Goal: Task Accomplishment & Management: Complete application form

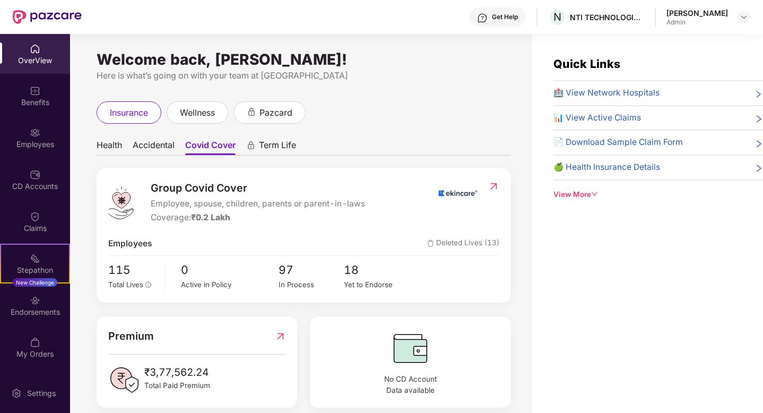
scroll to position [14, 0]
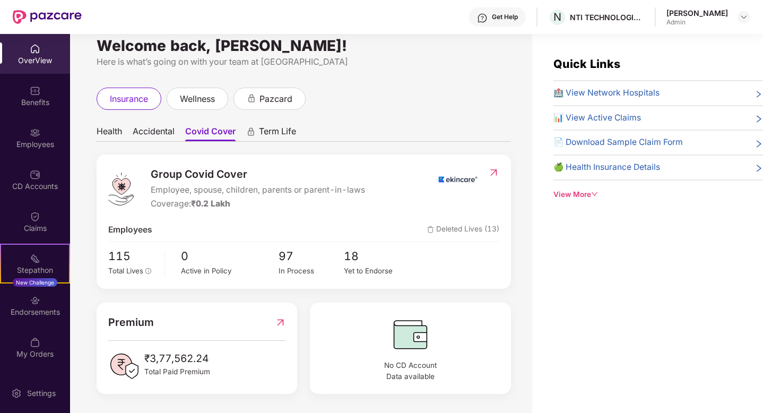
click at [693, 14] on div "[PERSON_NAME]" at bounding box center [697, 13] width 62 height 10
click at [736, 14] on div "[PERSON_NAME] Admin" at bounding box center [708, 17] width 84 height 19
click at [739, 18] on img at bounding box center [743, 17] width 8 height 8
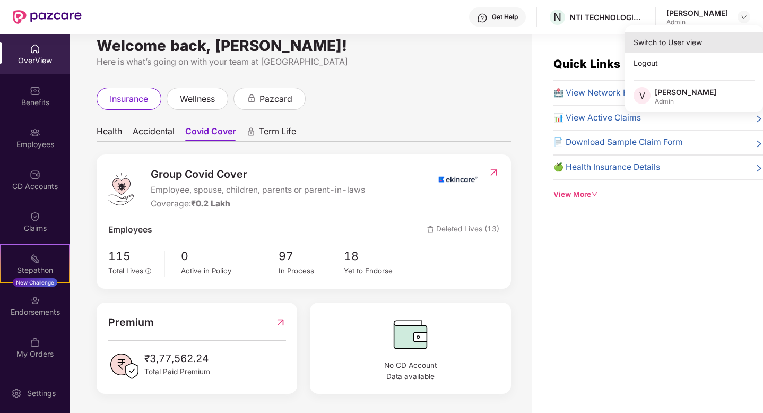
click at [686, 43] on div "Switch to User view" at bounding box center [694, 42] width 138 height 21
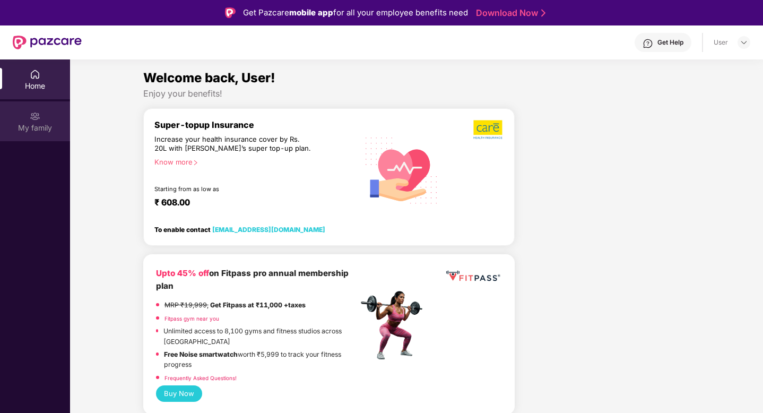
click at [23, 116] on div "My family" at bounding box center [35, 121] width 70 height 40
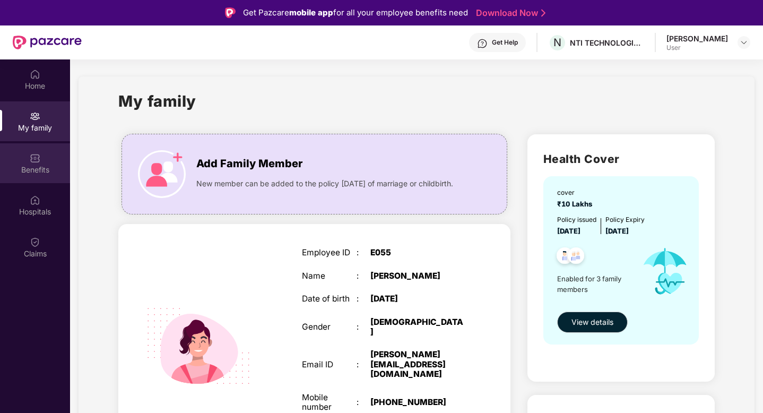
click at [30, 169] on div "Benefits" at bounding box center [35, 169] width 70 height 11
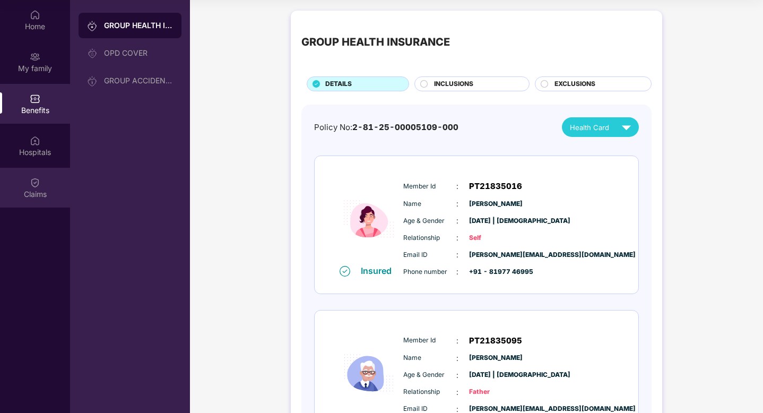
click at [42, 182] on div "Claims" at bounding box center [35, 188] width 70 height 40
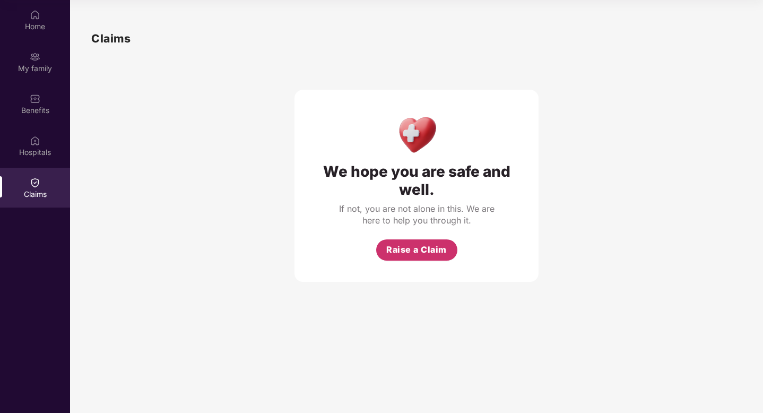
click at [414, 255] on span "Raise a Claim" at bounding box center [416, 249] width 60 height 13
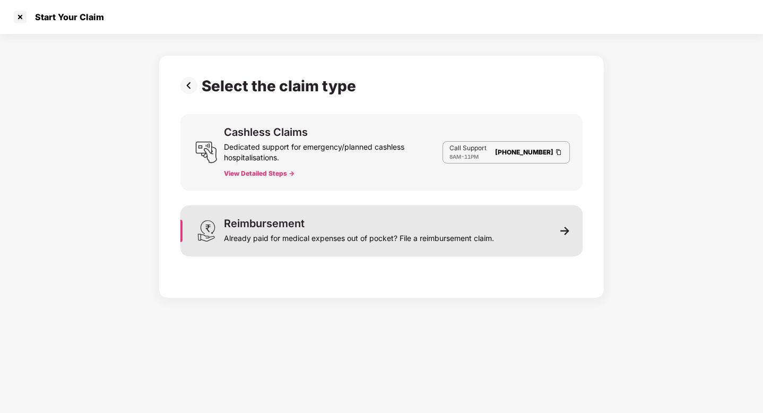
click at [569, 229] on img at bounding box center [565, 231] width 10 height 10
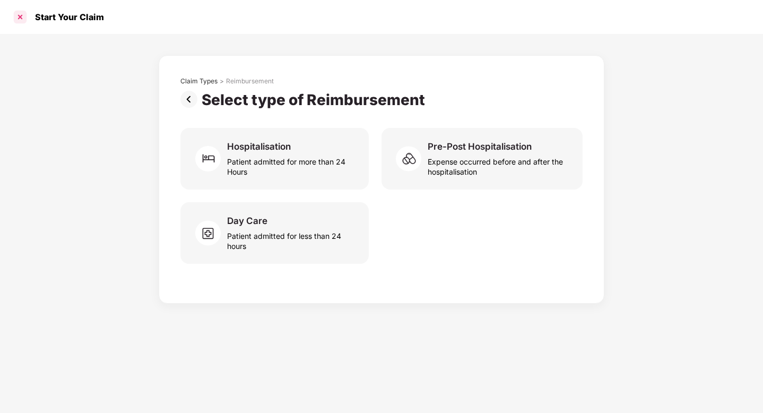
click at [22, 15] on div at bounding box center [20, 16] width 17 height 17
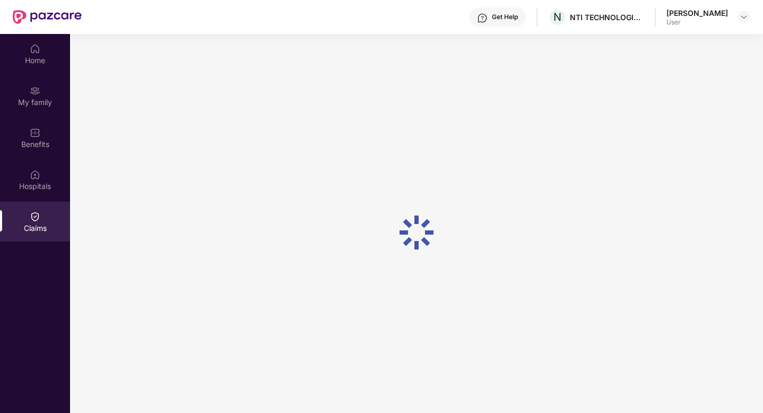
scroll to position [59, 0]
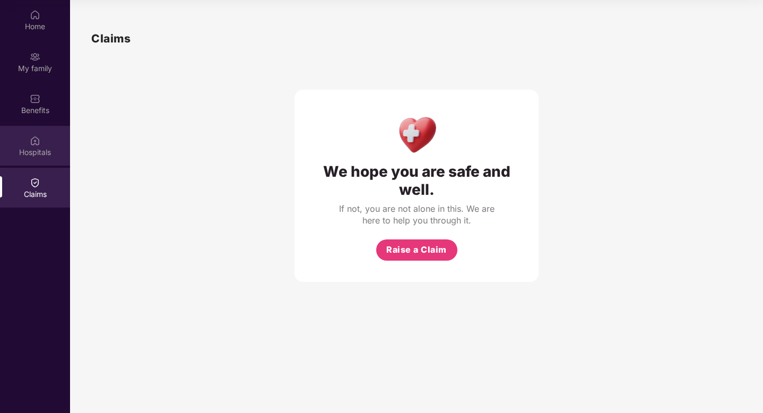
click at [55, 135] on div "Hospitals" at bounding box center [35, 146] width 70 height 40
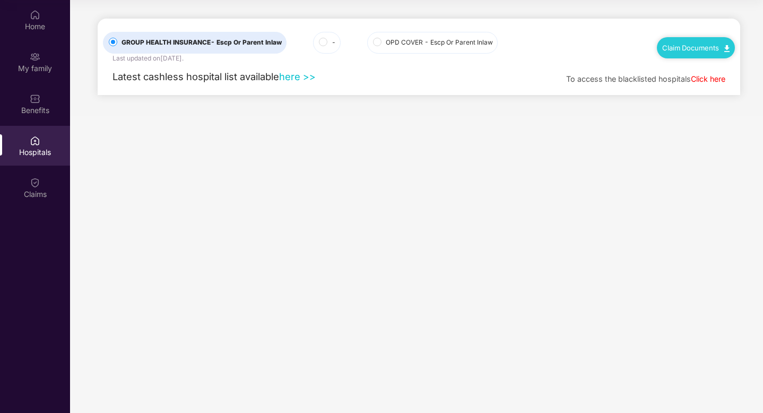
click at [401, 46] on span "OPD COVER - Escp Or Parent Inlaw" at bounding box center [439, 43] width 116 height 10
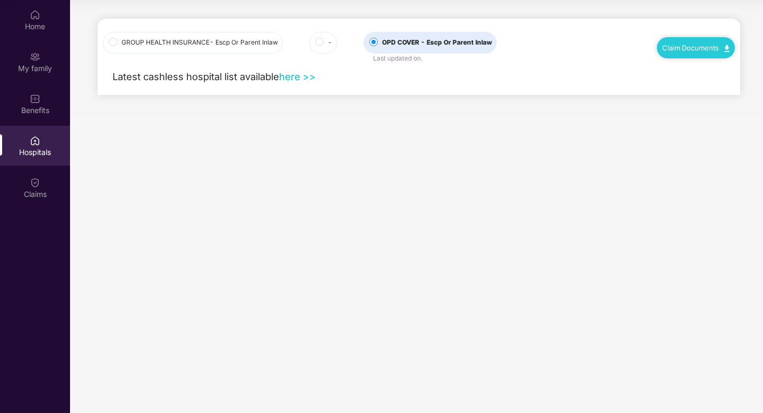
click at [701, 41] on div "Claim Documents" at bounding box center [696, 47] width 78 height 21
click at [317, 48] on label "-" at bounding box center [323, 43] width 28 height 22
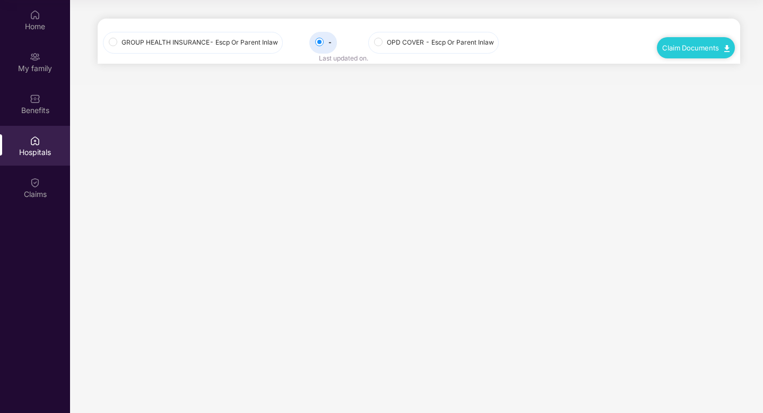
click at [395, 45] on span "OPD COVER - Escp Or Parent Inlaw" at bounding box center [440, 43] width 116 height 10
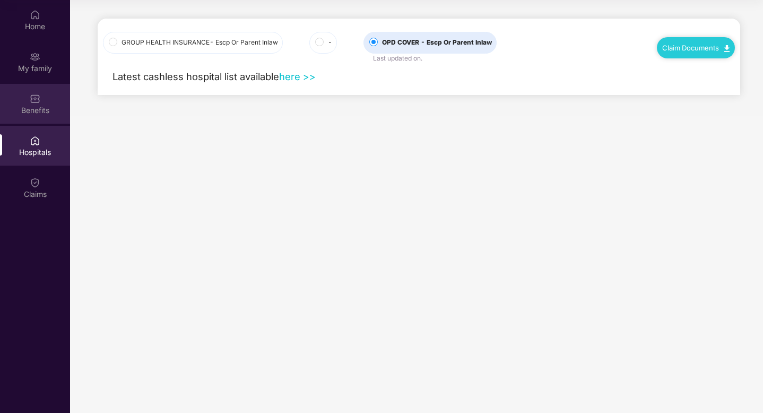
click at [36, 97] on img at bounding box center [35, 98] width 11 height 11
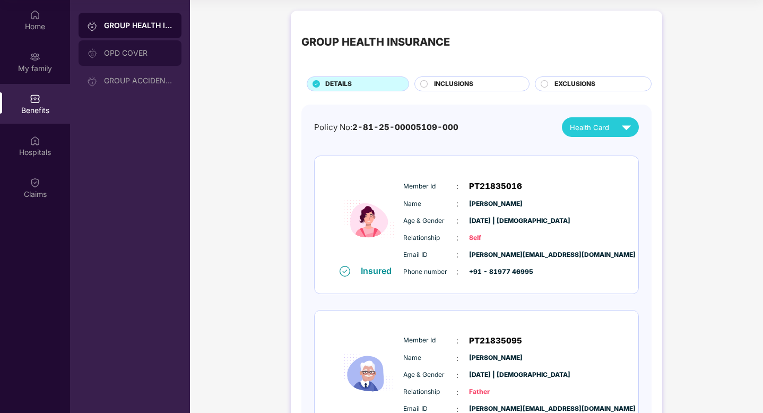
click at [130, 64] on div "OPD COVER" at bounding box center [129, 52] width 103 height 25
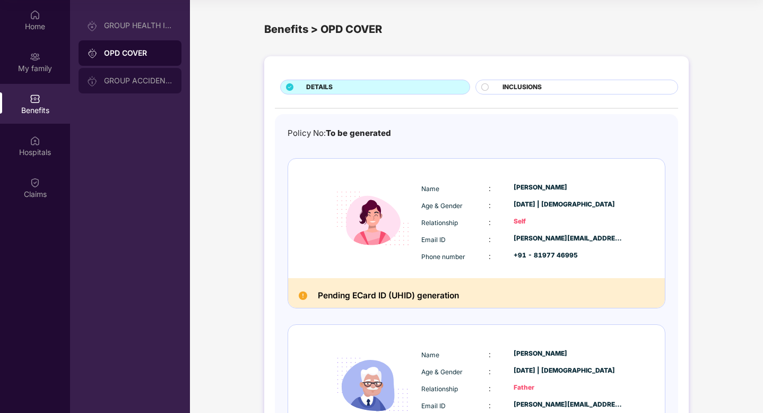
click at [160, 82] on div "GROUP ACCIDENTAL INSURANCE" at bounding box center [138, 80] width 69 height 8
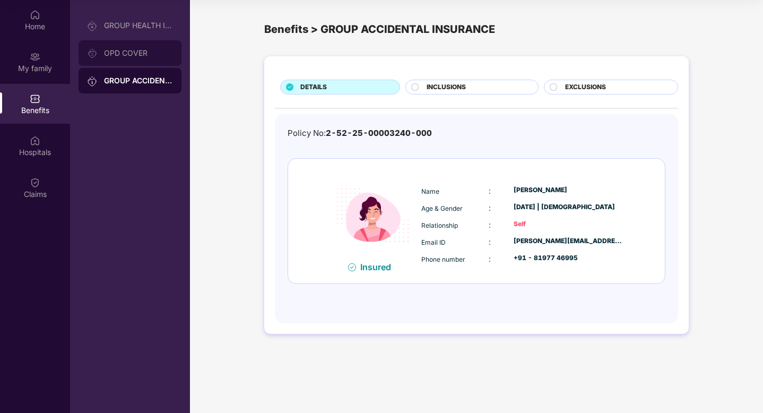
click at [145, 53] on div "OPD COVER" at bounding box center [138, 53] width 69 height 8
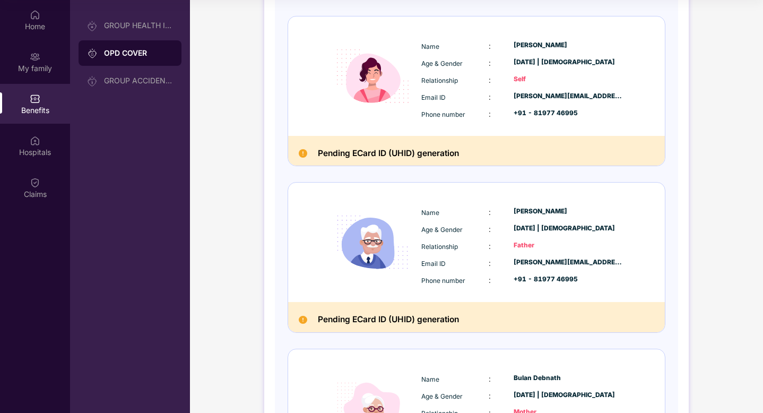
scroll to position [293, 0]
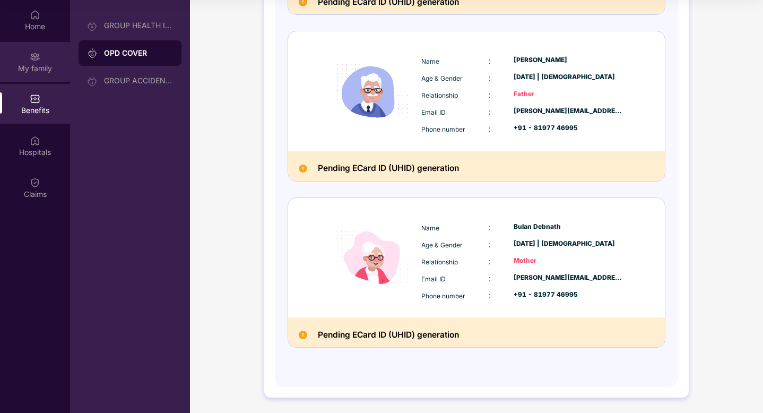
click at [32, 65] on div "My family" at bounding box center [35, 68] width 70 height 11
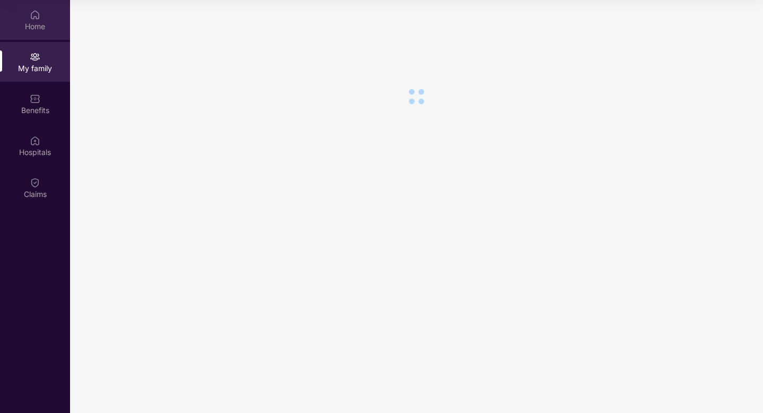
click at [39, 3] on div "Home" at bounding box center [35, 20] width 70 height 40
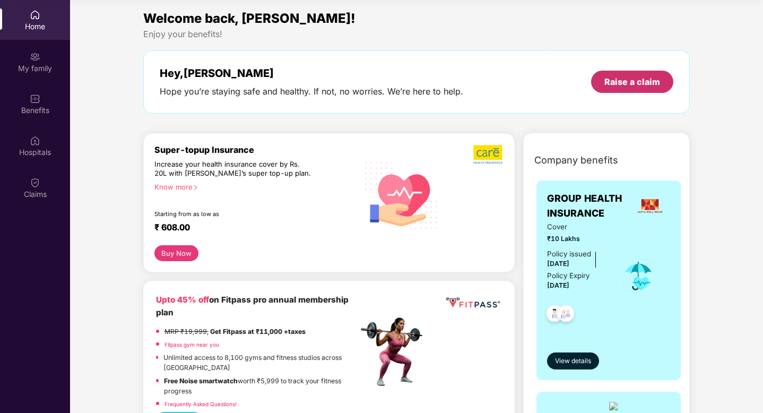
click at [619, 71] on div "Raise a claim" at bounding box center [632, 82] width 82 height 22
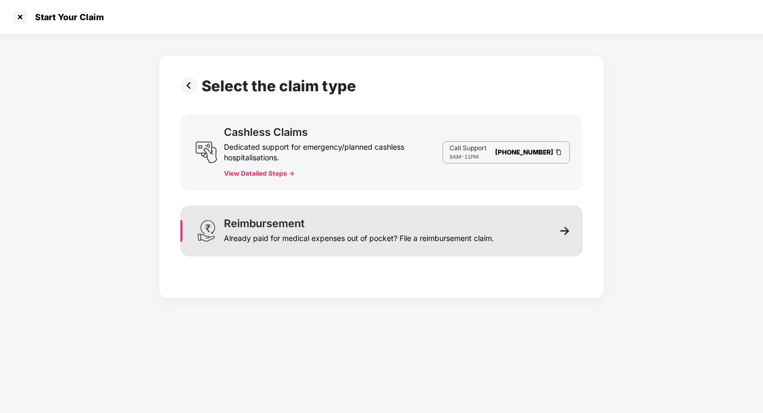
click at [536, 231] on div "Reimbursement Already paid for medical expenses out of pocket? File a reimburse…" at bounding box center [381, 230] width 402 height 51
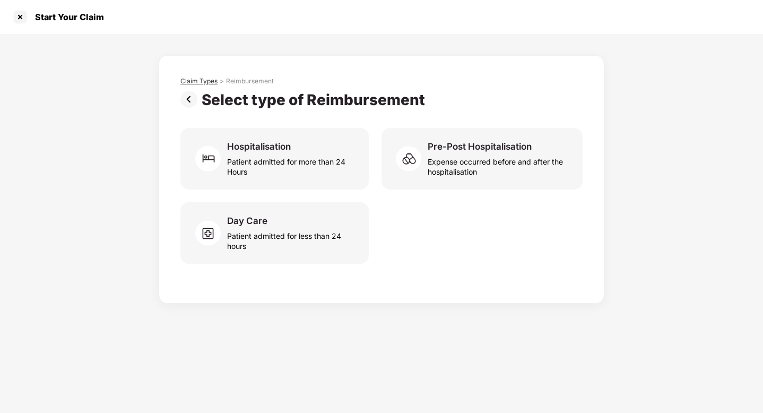
click at [209, 84] on div "Claim Types" at bounding box center [198, 81] width 37 height 8
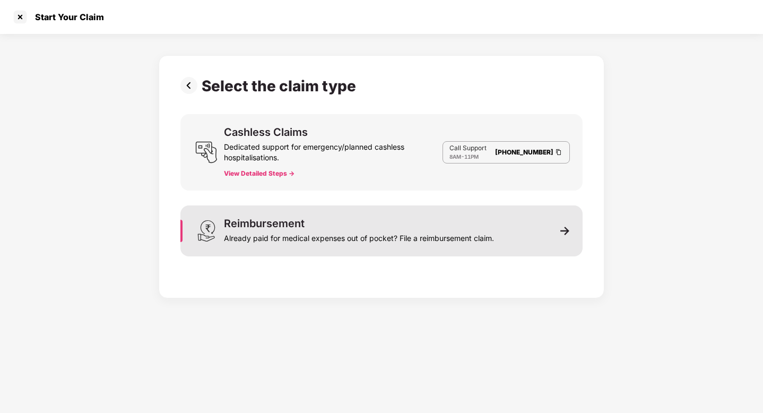
click at [381, 235] on div "Already paid for medical expenses out of pocket? File a reimbursement claim." at bounding box center [359, 236] width 270 height 15
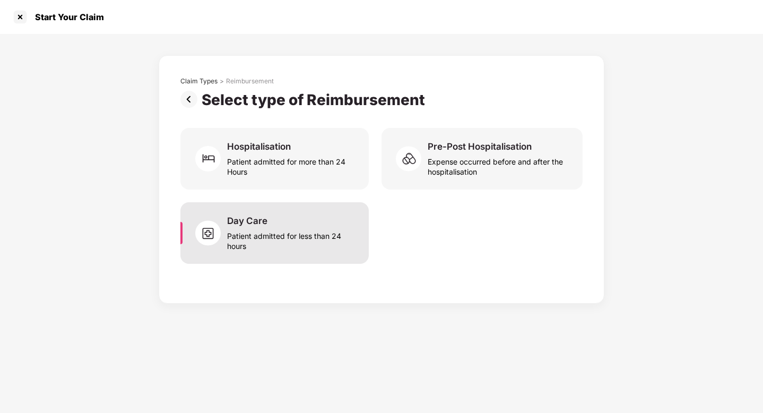
click at [302, 216] on div "Day Care Patient admitted for less than 24 hours" at bounding box center [291, 233] width 129 height 36
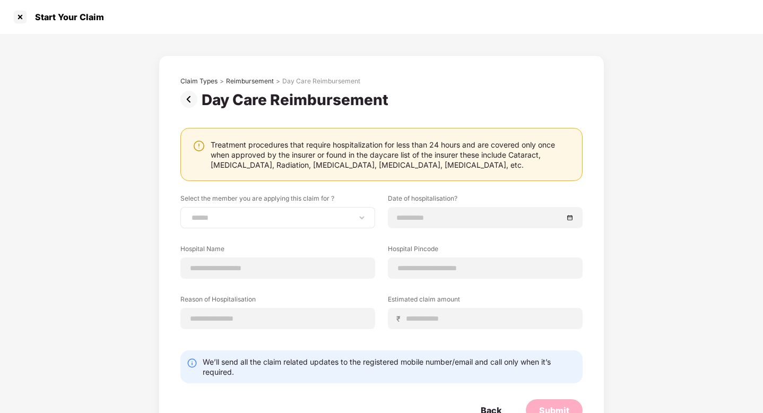
scroll to position [36, 0]
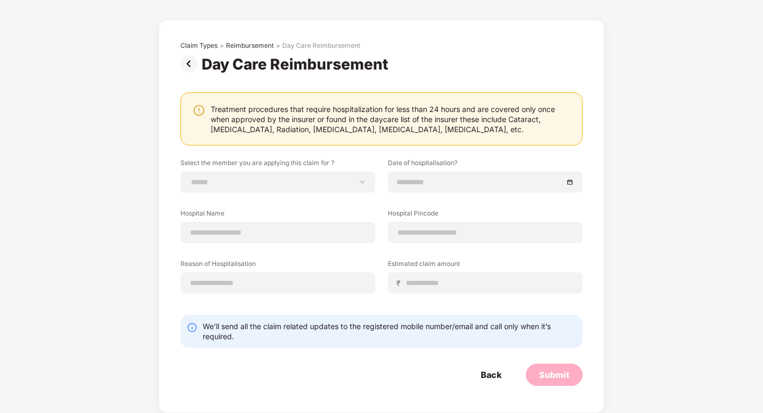
click at [195, 58] on img at bounding box center [190, 63] width 21 height 17
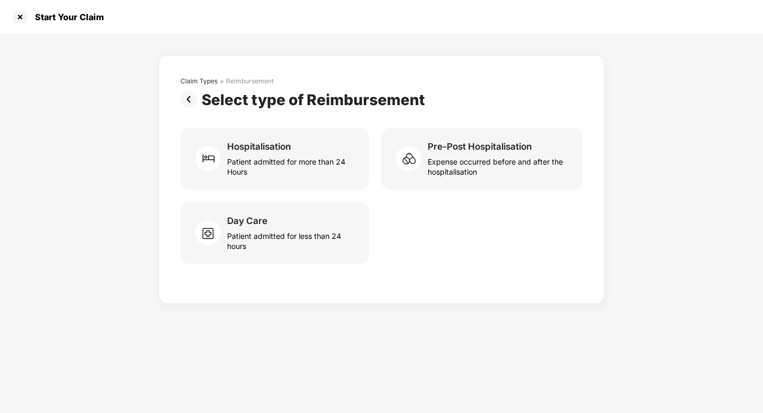
click at [11, 17] on div "Start Your Claim" at bounding box center [381, 17] width 763 height 34
click at [22, 18] on div at bounding box center [20, 16] width 17 height 17
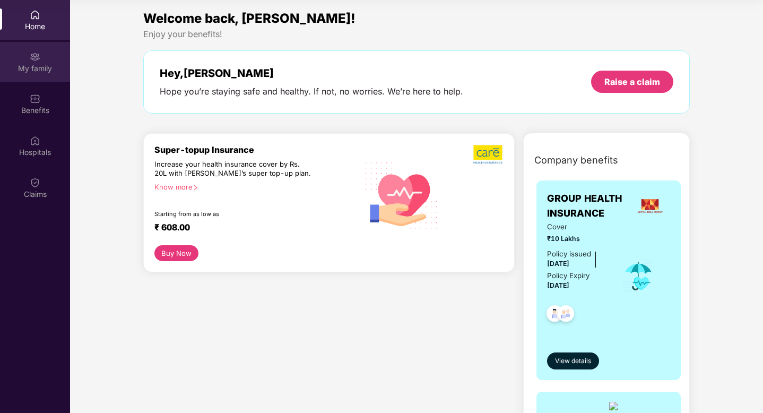
click at [43, 59] on div "My family" at bounding box center [35, 62] width 70 height 40
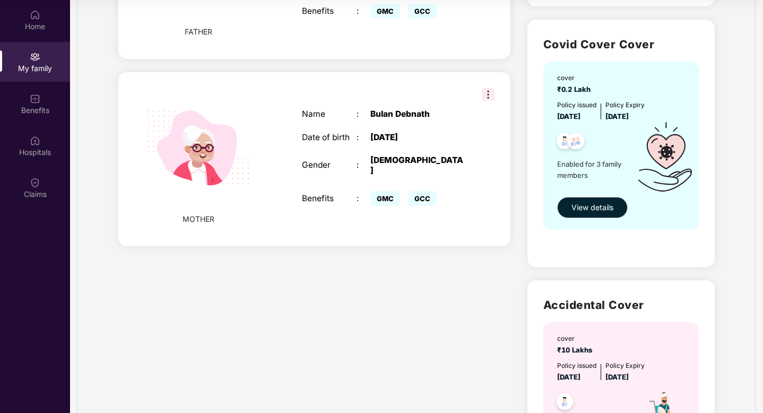
scroll to position [619, 0]
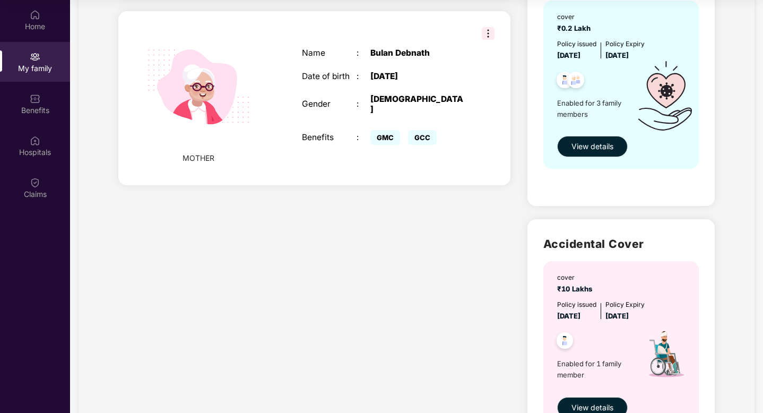
click at [595, 154] on button "View details" at bounding box center [592, 146] width 71 height 21
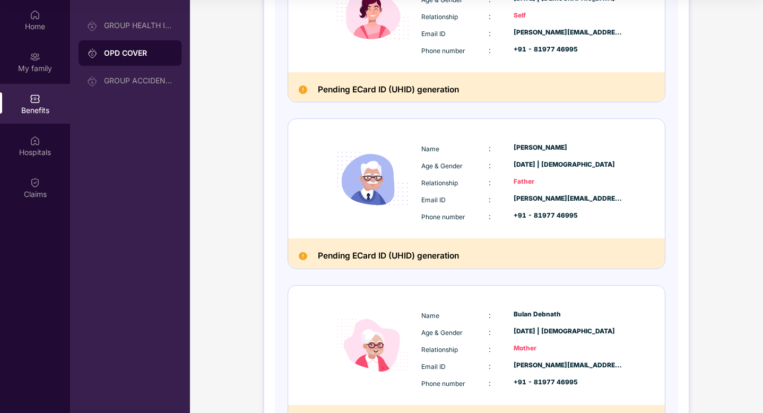
scroll to position [293, 0]
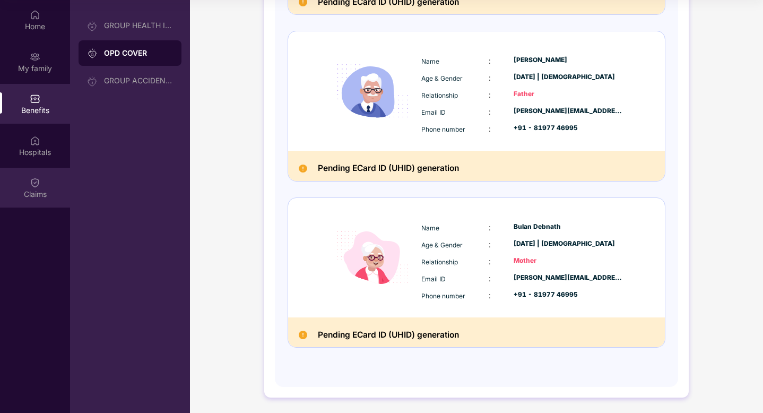
click at [43, 195] on div "Claims" at bounding box center [35, 194] width 70 height 11
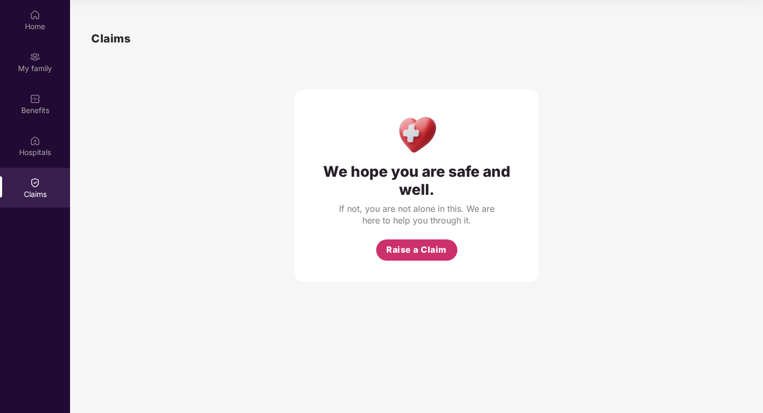
click at [423, 251] on span "Raise a Claim" at bounding box center [416, 249] width 60 height 13
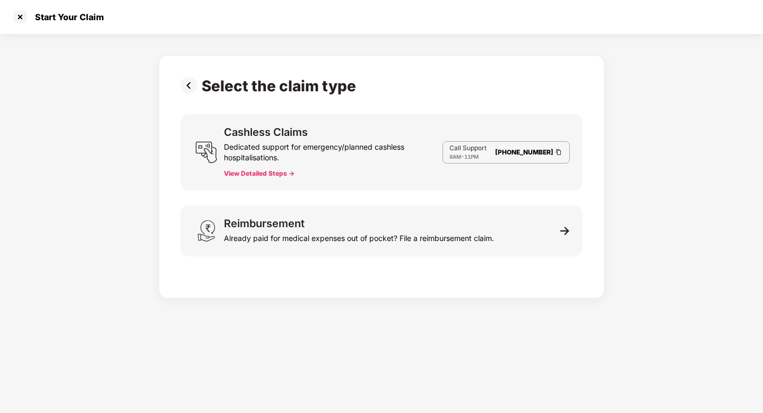
scroll to position [25, 0]
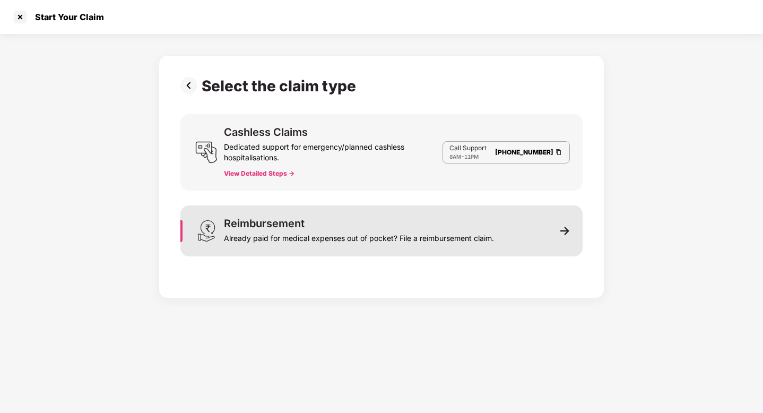
click at [423, 249] on div "Reimbursement Already paid for medical expenses out of pocket? File a reimburse…" at bounding box center [381, 230] width 402 height 51
